Goal: Navigation & Orientation: Find specific page/section

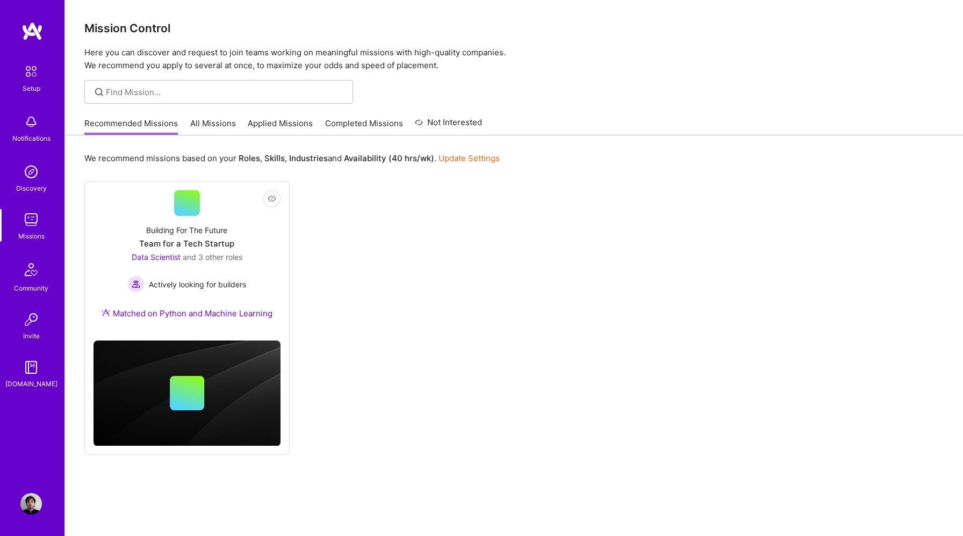
click at [44, 33] on link at bounding box center [32, 30] width 64 height 19
click at [19, 32] on link at bounding box center [32, 30] width 64 height 19
